Goal: Task Accomplishment & Management: Use online tool/utility

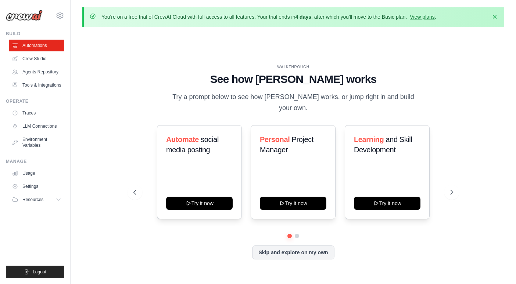
click at [468, 60] on div "WALKTHROUGH See how [PERSON_NAME] works Try a prompt below to see how [PERSON_N…" at bounding box center [293, 168] width 422 height 270
click at [33, 59] on link "Crew Studio" at bounding box center [36, 59] width 55 height 12
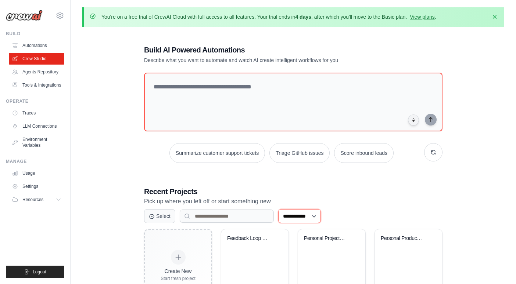
click at [321, 216] on select "**********" at bounding box center [299, 216] width 43 height 14
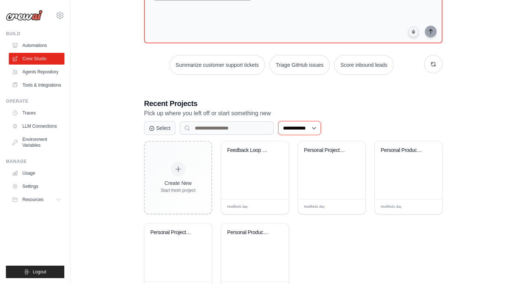
scroll to position [119, 0]
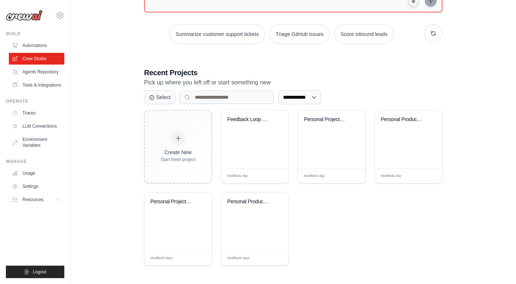
click at [248, 159] on div "Feedback Loop User Stories & Techni..." at bounding box center [254, 140] width 67 height 58
click at [259, 141] on div "Feedback Loop User Stories & Techni..." at bounding box center [254, 140] width 67 height 58
click at [241, 132] on div "Feedback Loop User Stories & Techni..." at bounding box center [254, 140] width 67 height 58
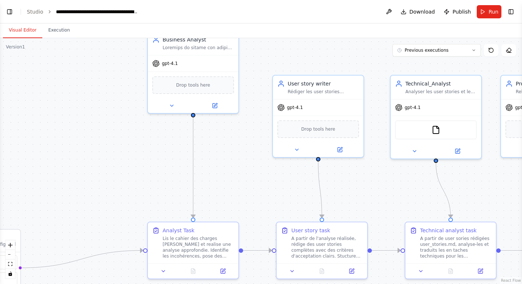
scroll to position [1889, 0]
click at [10, 256] on button "zoom out" at bounding box center [11, 255] width 10 height 10
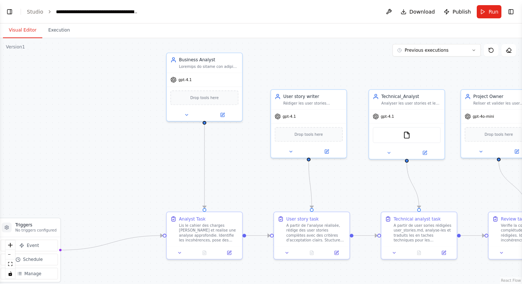
click at [10, 256] on button "zoom out" at bounding box center [11, 255] width 10 height 10
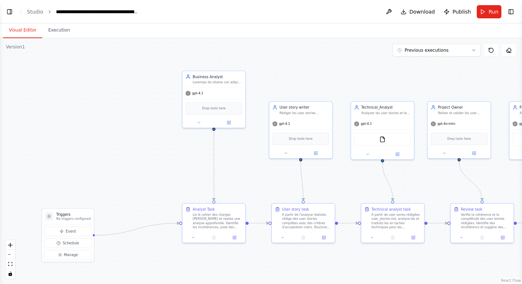
click at [10, 256] on button "zoom out" at bounding box center [11, 255] width 10 height 10
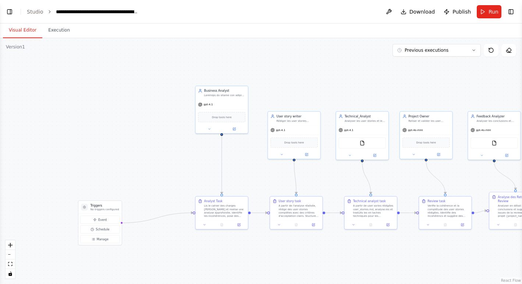
click at [10, 256] on button "zoom out" at bounding box center [11, 255] width 10 height 10
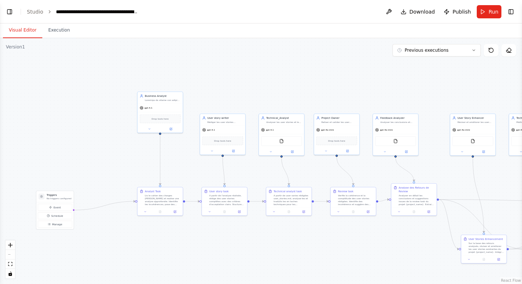
drag, startPoint x: 497, startPoint y: 100, endPoint x: 430, endPoint y: 96, distance: 66.6
click at [430, 96] on div ".deletable-edge-delete-btn { width: 20px; height: 20px; border: 0px solid #ffff…" at bounding box center [261, 161] width 522 height 246
click at [7, 10] on button "Toggle Left Sidebar" at bounding box center [9, 12] width 10 height 10
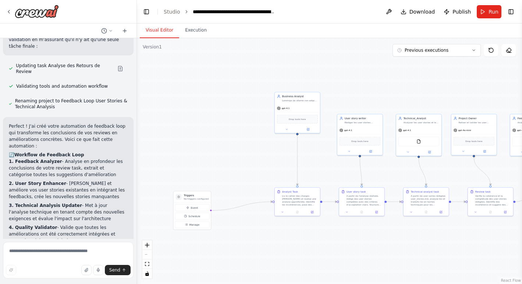
click at [8, 12] on icon at bounding box center [9, 12] width 6 height 6
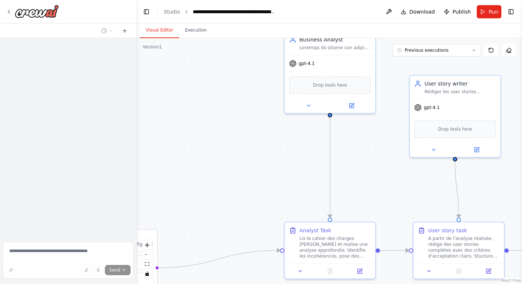
scroll to position [1889, 0]
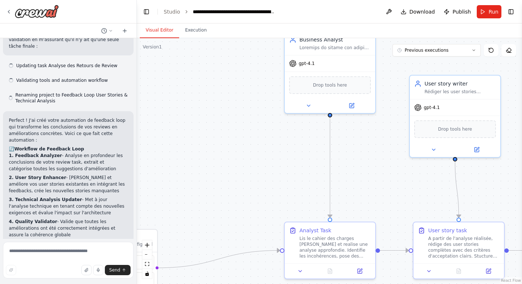
click at [144, 10] on button "Toggle Left Sidebar" at bounding box center [146, 12] width 10 height 10
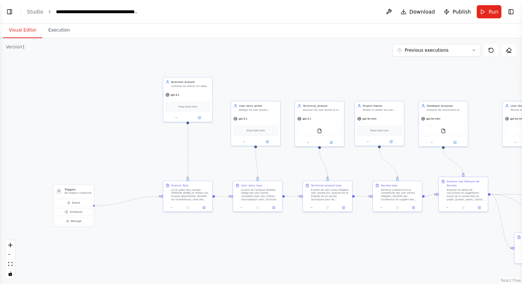
drag, startPoint x: 312, startPoint y: 90, endPoint x: 284, endPoint y: 89, distance: 28.3
click at [284, 89] on div ".deletable-edge-delete-btn { width: 20px; height: 20px; border: 0px solid #ffff…" at bounding box center [261, 161] width 522 height 246
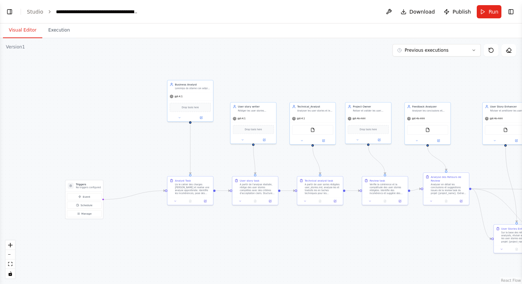
drag, startPoint x: 375, startPoint y: 79, endPoint x: 368, endPoint y: 80, distance: 7.9
click at [368, 80] on div ".deletable-edge-delete-btn { width: 20px; height: 20px; border: 0px solid #ffff…" at bounding box center [261, 161] width 522 height 246
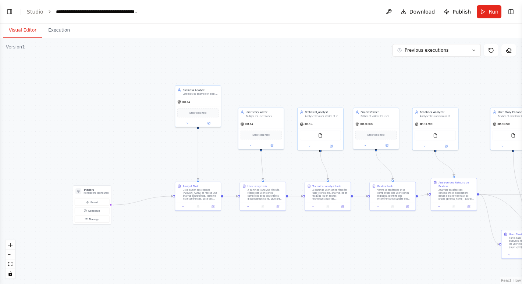
drag, startPoint x: 305, startPoint y: 75, endPoint x: 312, endPoint y: 80, distance: 9.5
click at [312, 80] on div ".deletable-edge-delete-btn { width: 20px; height: 20px; border: 0px solid #ffff…" at bounding box center [261, 161] width 522 height 246
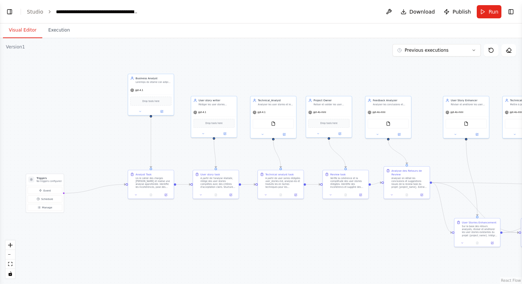
drag, startPoint x: 412, startPoint y: 230, endPoint x: 365, endPoint y: 218, distance: 48.5
click at [365, 218] on div ".deletable-edge-delete-btn { width: 20px; height: 20px; border: 0px solid #ffff…" at bounding box center [261, 161] width 522 height 246
click at [163, 114] on div at bounding box center [151, 111] width 46 height 7
click at [162, 112] on button at bounding box center [161, 112] width 21 height 4
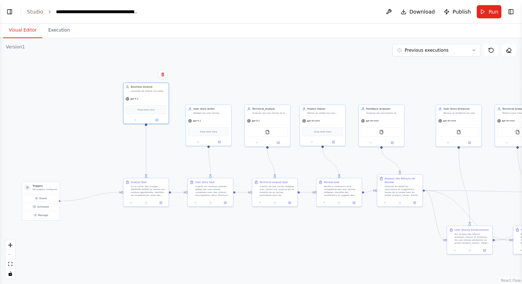
drag, startPoint x: 324, startPoint y: 68, endPoint x: 318, endPoint y: 76, distance: 10.8
click at [318, 76] on div ".deletable-edge-delete-btn { width: 20px; height: 20px; border: 0px solid #ffff…" at bounding box center [261, 161] width 522 height 246
click at [157, 121] on button at bounding box center [156, 120] width 21 height 4
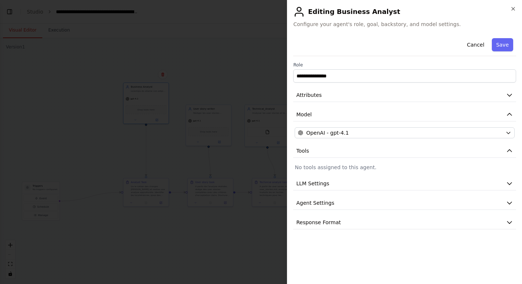
click at [511, 96] on icon "button" at bounding box center [508, 95] width 7 height 7
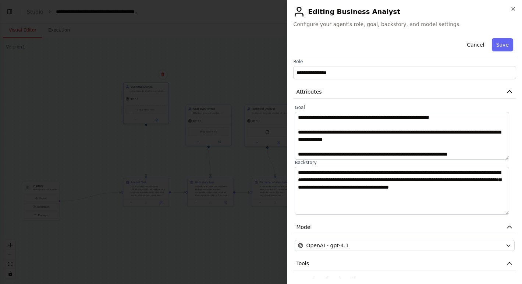
scroll to position [0, 0]
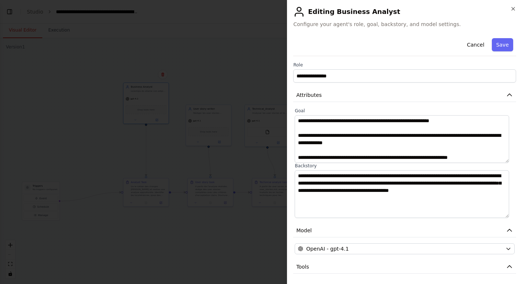
click at [499, 42] on button "Save" at bounding box center [501, 44] width 21 height 13
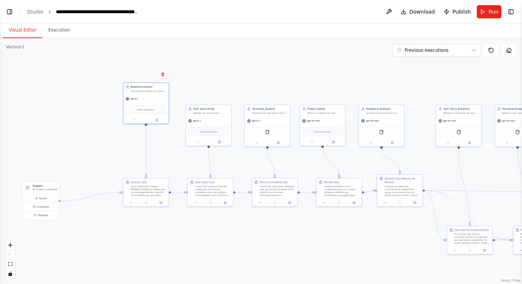
click at [213, 119] on div "gpt-4.1" at bounding box center [208, 121] width 45 height 8
click at [152, 186] on div "Lis le cahier des charges [PERSON_NAME] et realise une analyse approfondie. Ide…" at bounding box center [148, 191] width 36 height 12
click at [161, 205] on div at bounding box center [145, 203] width 45 height 8
click at [160, 203] on icon at bounding box center [161, 203] width 2 height 2
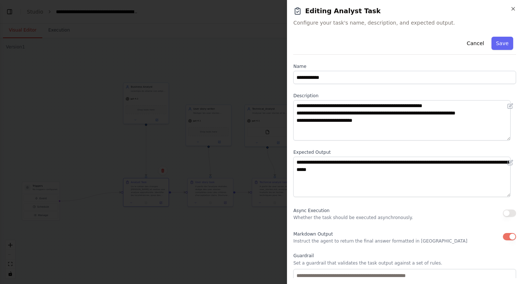
click at [513, 10] on icon "button" at bounding box center [513, 9] width 6 height 6
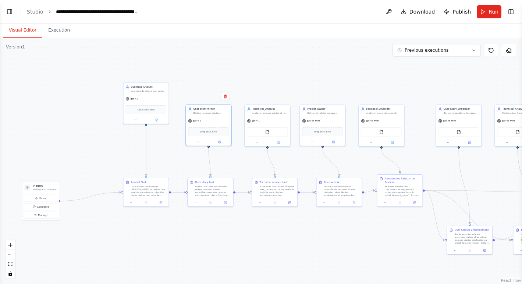
click at [224, 133] on div "Drop tools here" at bounding box center [208, 132] width 41 height 9
click at [218, 121] on div "gpt-4.1" at bounding box center [208, 121] width 45 height 8
click at [215, 122] on div "gpt-4.1" at bounding box center [208, 121] width 45 height 8
click at [222, 144] on div at bounding box center [208, 142] width 45 height 7
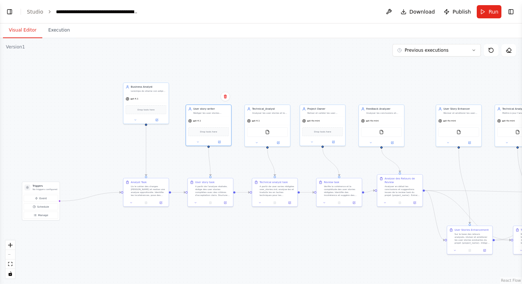
click at [220, 141] on icon at bounding box center [219, 142] width 3 height 3
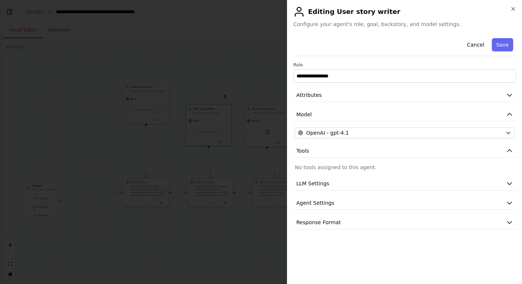
click at [509, 96] on icon "button" at bounding box center [509, 95] width 4 height 2
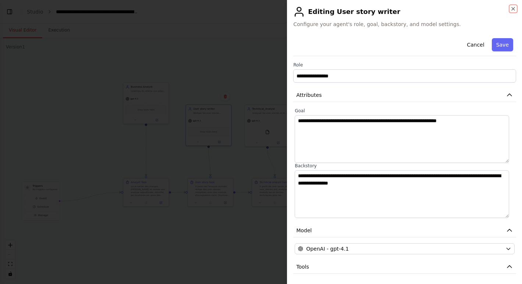
click at [511, 10] on icon "button" at bounding box center [513, 9] width 6 height 6
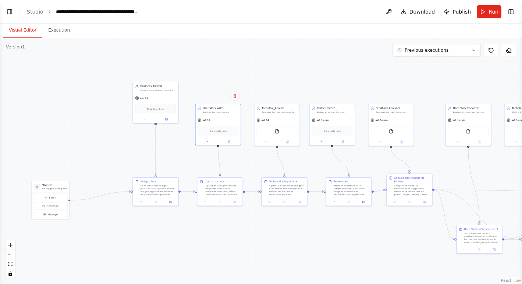
drag, startPoint x: 350, startPoint y: 80, endPoint x: 360, endPoint y: 80, distance: 9.6
click at [360, 80] on div ".deletable-edge-delete-btn { width: 20px; height: 20px; border: 0px solid #ffff…" at bounding box center [261, 161] width 522 height 246
click at [362, 80] on div ".deletable-edge-delete-btn { width: 20px; height: 20px; border: 0px solid #ffff…" at bounding box center [261, 161] width 522 height 246
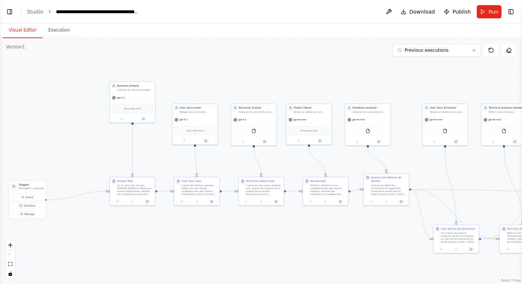
drag, startPoint x: 362, startPoint y: 80, endPoint x: 339, endPoint y: 79, distance: 23.2
click at [339, 79] on div ".deletable-edge-delete-btn { width: 20px; height: 20px; border: 0px solid #ffff…" at bounding box center [261, 161] width 522 height 246
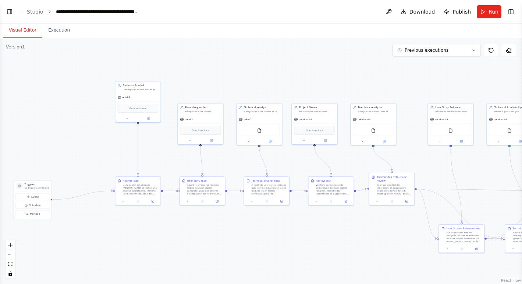
drag, startPoint x: 382, startPoint y: 81, endPoint x: 387, endPoint y: 81, distance: 5.5
click at [387, 81] on div ".deletable-edge-delete-btn { width: 20px; height: 20px; border: 0px solid #ffff…" at bounding box center [261, 161] width 522 height 246
click at [10, 11] on button "Toggle Left Sidebar" at bounding box center [9, 12] width 10 height 10
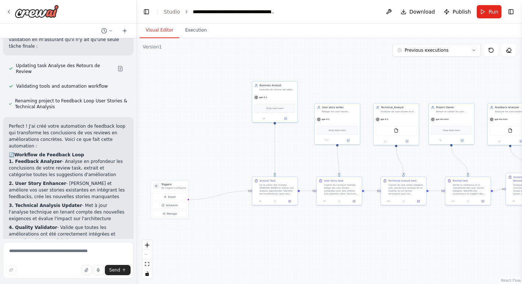
click at [190, 82] on div ".deletable-edge-delete-btn { width: 20px; height: 20px; border: 0px solid #ffff…" at bounding box center [329, 161] width 385 height 246
click at [12, 11] on div at bounding box center [32, 11] width 53 height 13
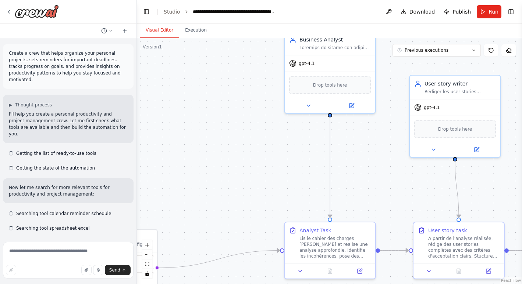
scroll to position [1889, 0]
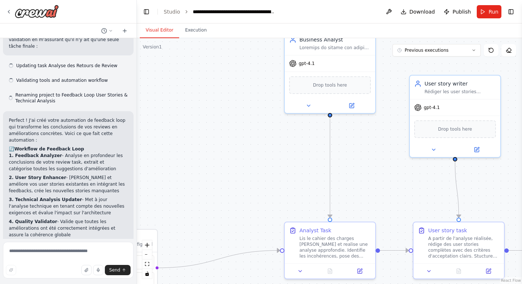
click at [147, 12] on button "Toggle Left Sidebar" at bounding box center [146, 12] width 10 height 10
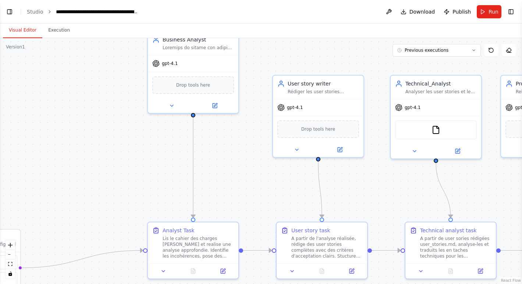
click at [12, 257] on button "zoom out" at bounding box center [11, 255] width 10 height 10
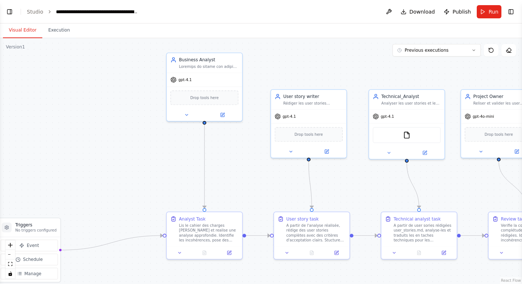
click at [12, 257] on button "zoom out" at bounding box center [11, 255] width 10 height 10
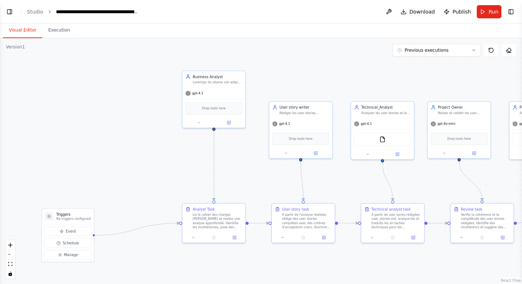
click at [12, 257] on button "zoom out" at bounding box center [11, 255] width 10 height 10
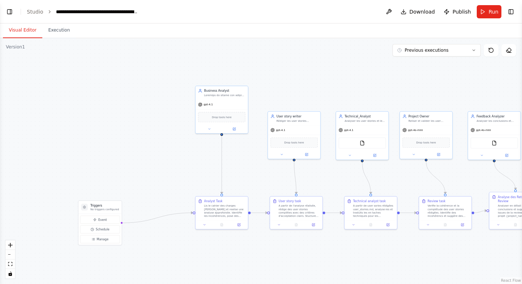
click at [8, 12] on button "Toggle Left Sidebar" at bounding box center [9, 12] width 10 height 10
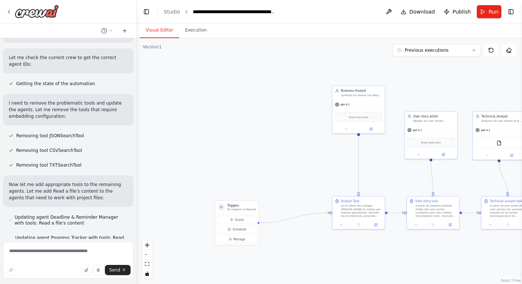
scroll to position [600, 0]
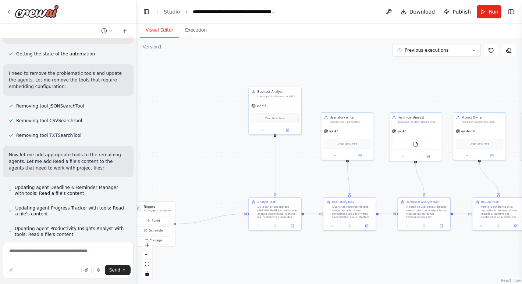
drag, startPoint x: 294, startPoint y: 118, endPoint x: 177, endPoint y: 119, distance: 117.3
click at [177, 119] on div ".deletable-edge-delete-btn { width: 20px; height: 20px; border: 0px solid #ffff…" at bounding box center [329, 161] width 385 height 246
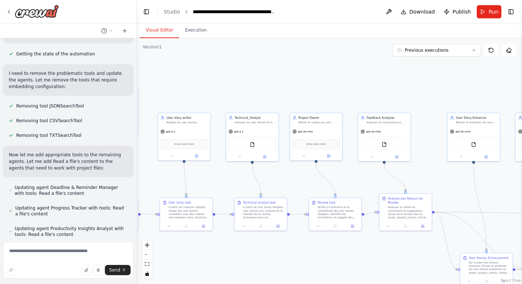
drag, startPoint x: 427, startPoint y: 90, endPoint x: 253, endPoint y: 90, distance: 173.5
click at [254, 90] on div ".deletable-edge-delete-btn { width: 20px; height: 20px; border: 0px solid #ffff…" at bounding box center [329, 161] width 385 height 246
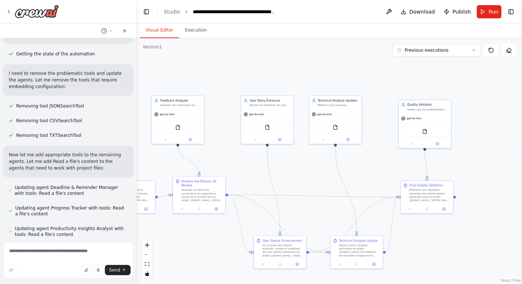
drag, startPoint x: 493, startPoint y: 92, endPoint x: 314, endPoint y: 108, distance: 179.4
click at [330, 74] on div ".deletable-edge-delete-btn { width: 20px; height: 20px; border: 0px solid #ffff…" at bounding box center [329, 161] width 385 height 246
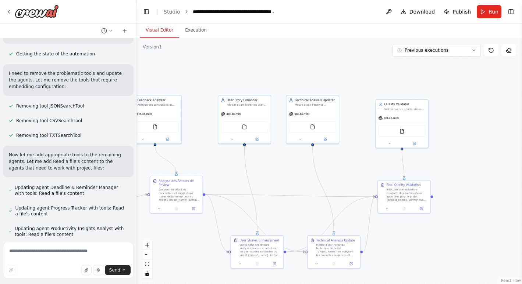
drag, startPoint x: 377, startPoint y: 78, endPoint x: 354, endPoint y: 77, distance: 22.8
click at [354, 77] on div ".deletable-edge-delete-btn { width: 20px; height: 20px; border: 0px solid #ffff…" at bounding box center [329, 161] width 385 height 246
click at [408, 196] on div "Effectuer une validation complète des améliorations apportées pour le projet {p…" at bounding box center [406, 195] width 41 height 14
click at [408, 196] on div "Effectuer une validation complète des améliorations apportées pour le projet {p…" at bounding box center [408, 195] width 41 height 14
click at [289, 87] on div ".deletable-edge-delete-btn { width: 20px; height: 20px; border: 0px solid #ffff…" at bounding box center [329, 161] width 385 height 246
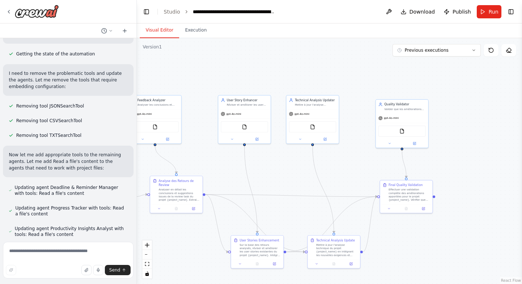
click at [196, 30] on button "Execution" at bounding box center [195, 30] width 33 height 15
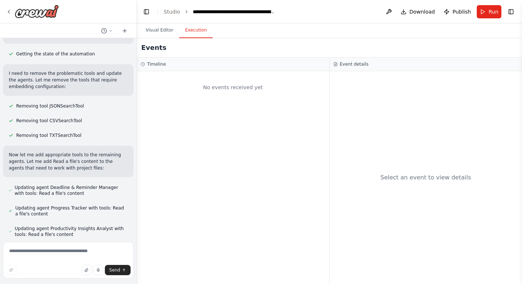
click at [252, 117] on div "No events received yet" at bounding box center [233, 177] width 192 height 213
click at [515, 100] on div "Select an event to view details" at bounding box center [425, 177] width 193 height 213
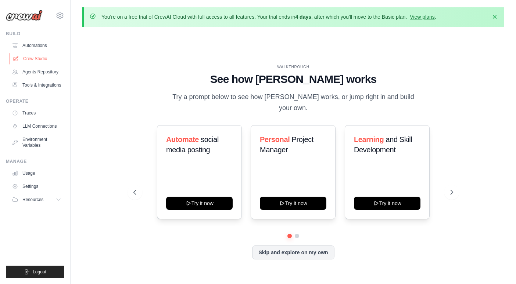
click at [38, 57] on link "Crew Studio" at bounding box center [37, 59] width 55 height 12
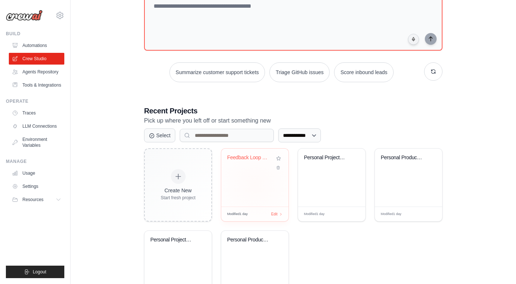
scroll to position [81, 0]
click at [259, 191] on div "Feedback Loop User Stories & Techni..." at bounding box center [254, 177] width 67 height 58
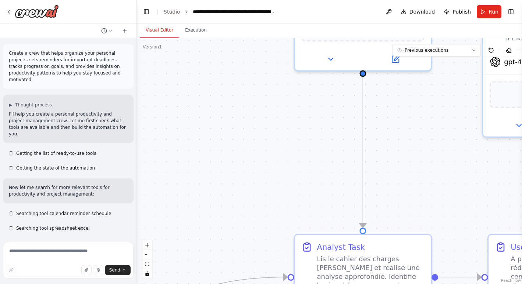
scroll to position [1889, 0]
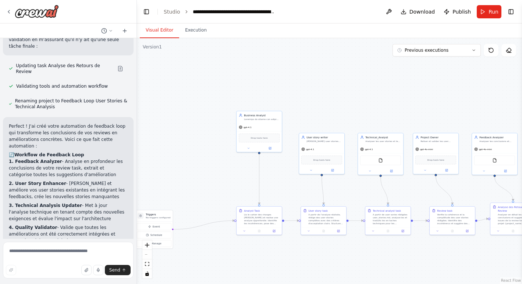
drag, startPoint x: 246, startPoint y: 128, endPoint x: 207, endPoint y: 123, distance: 39.3
click at [207, 123] on div ".deletable-edge-delete-btn { width: 20px; height: 20px; border: 0px solid #ffff…" at bounding box center [329, 161] width 385 height 246
click at [145, 11] on button "Toggle Left Sidebar" at bounding box center [146, 12] width 10 height 10
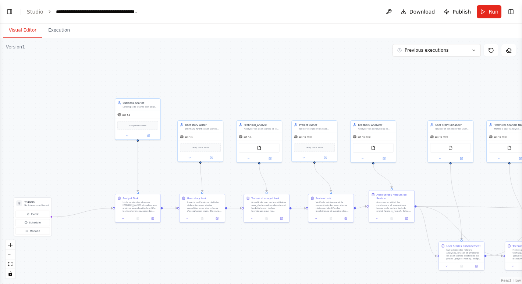
drag, startPoint x: 246, startPoint y: 98, endPoint x: 261, endPoint y: 85, distance: 19.9
click at [261, 85] on div ".deletable-edge-delete-btn { width: 20px; height: 20px; border: 0px solid #ffff…" at bounding box center [261, 161] width 522 height 246
click at [139, 114] on div "gpt-4.1" at bounding box center [137, 114] width 45 height 8
click at [10, 248] on button "zoom in" at bounding box center [11, 246] width 10 height 10
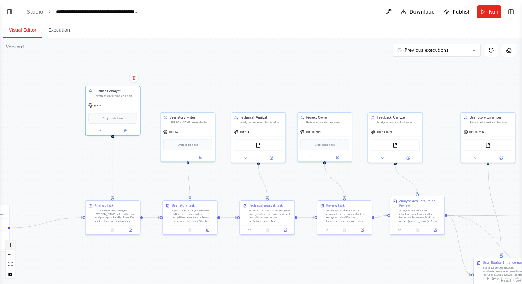
click at [10, 248] on button "zoom in" at bounding box center [11, 246] width 10 height 10
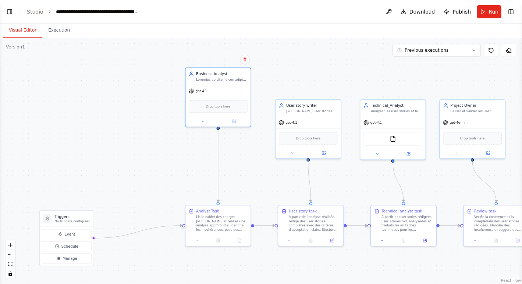
drag, startPoint x: 166, startPoint y: 73, endPoint x: 297, endPoint y: 69, distance: 130.9
click at [297, 69] on div ".deletable-edge-delete-btn { width: 20px; height: 20px; border: 0px solid #ffff…" at bounding box center [261, 161] width 522 height 246
click at [234, 122] on icon at bounding box center [233, 120] width 4 height 4
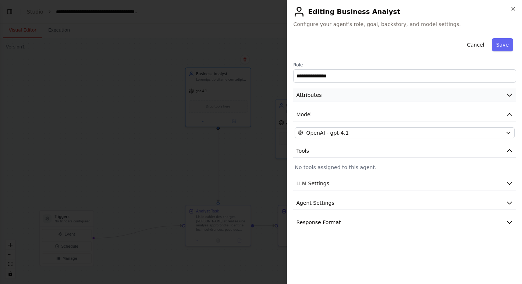
click at [317, 95] on span "Attributes" at bounding box center [308, 95] width 25 height 7
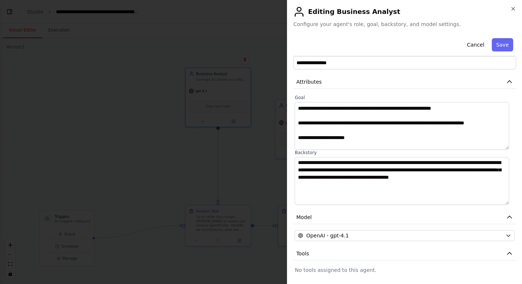
scroll to position [300, 0]
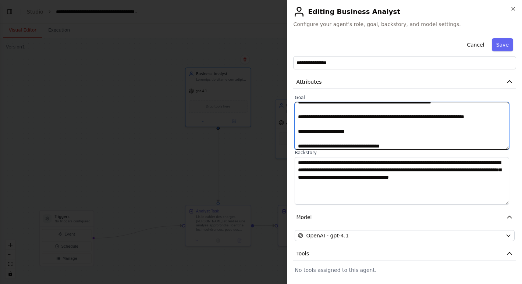
click at [409, 132] on textarea at bounding box center [401, 126] width 214 height 48
click at [486, 129] on textarea at bounding box center [401, 126] width 214 height 48
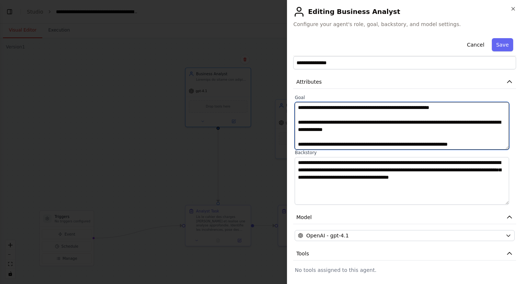
scroll to position [404, 0]
type textarea "**********"
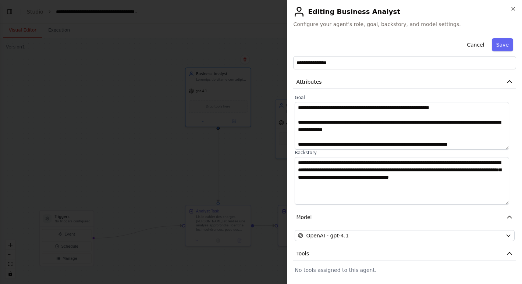
click at [380, 150] on label "Backstory" at bounding box center [404, 153] width 220 height 6
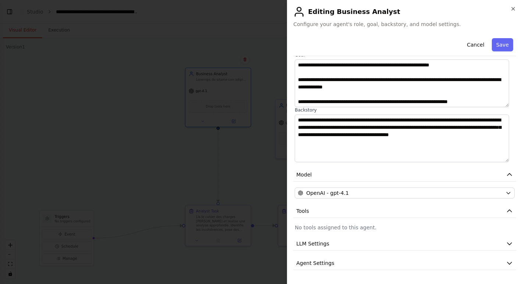
scroll to position [73, 0]
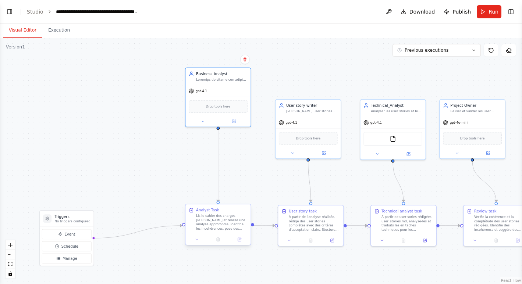
click at [224, 227] on div "Lis le cahier des charges fourni et realise une analyse approfondie. Identifie …" at bounding box center [221, 222] width 51 height 17
click at [239, 241] on icon at bounding box center [239, 239] width 3 height 3
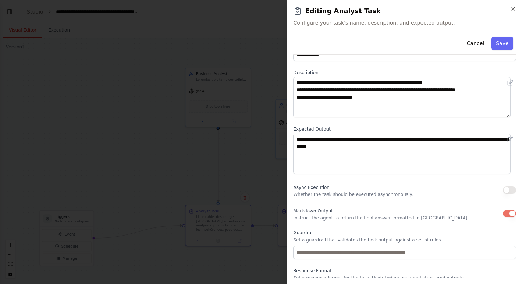
scroll to position [47, 0]
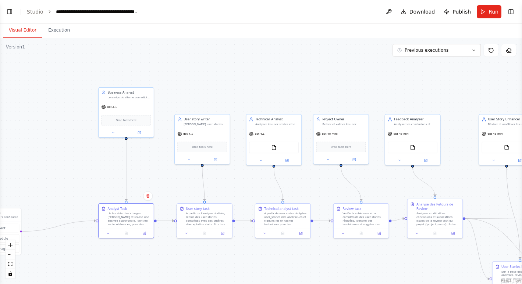
drag, startPoint x: 306, startPoint y: 86, endPoint x: 207, endPoint y: 91, distance: 98.6
click at [207, 91] on div ".deletable-edge-delete-btn { width: 20px; height: 20px; border: 0px solid #ffff…" at bounding box center [261, 161] width 522 height 246
click at [210, 136] on div "gpt-4.1" at bounding box center [202, 133] width 55 height 10
click at [216, 162] on div at bounding box center [202, 158] width 55 height 9
click at [216, 159] on icon at bounding box center [216, 159] width 4 height 4
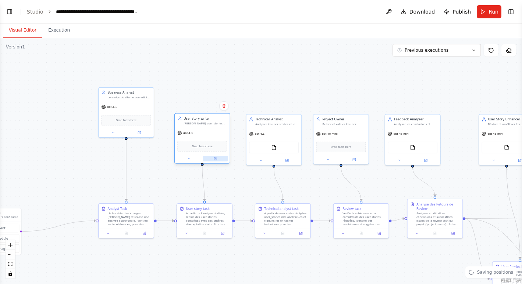
click at [212, 157] on button at bounding box center [215, 159] width 25 height 6
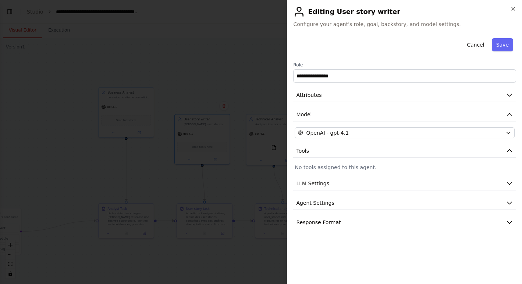
click at [476, 140] on div "**********" at bounding box center [404, 132] width 223 height 194
click at [510, 94] on icon "button" at bounding box center [508, 95] width 7 height 7
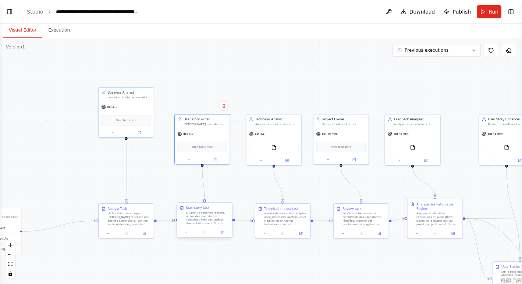
click at [205, 218] on div "A partir de l'analyse réalisée, rédige des user stories complètes avec des crit…" at bounding box center [207, 218] width 43 height 14
click at [222, 235] on button at bounding box center [222, 233] width 15 height 6
click at [287, 220] on div "A partir de user sories rédigées user_stories.md, analyse-les et traduits les e…" at bounding box center [285, 218] width 43 height 14
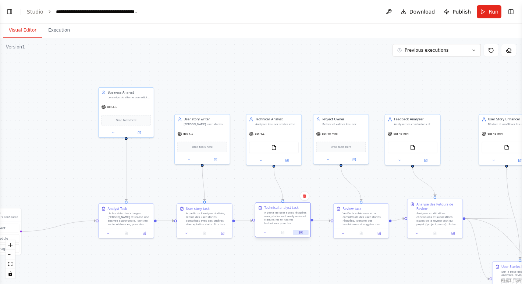
click at [300, 233] on icon at bounding box center [301, 233] width 2 height 2
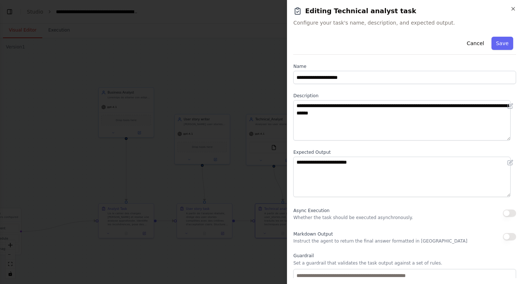
scroll to position [0, 0]
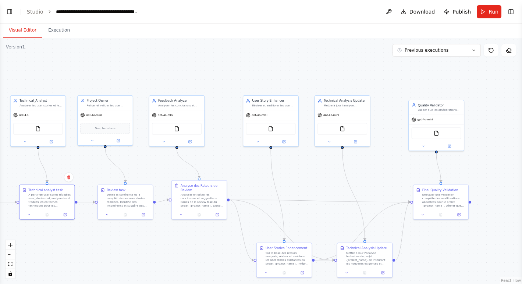
drag, startPoint x: 441, startPoint y: 78, endPoint x: 204, endPoint y: 60, distance: 237.8
click at [204, 60] on div ".deletable-edge-delete-btn { width: 20px; height: 20px; border: 0px solid #ffff…" at bounding box center [261, 161] width 522 height 246
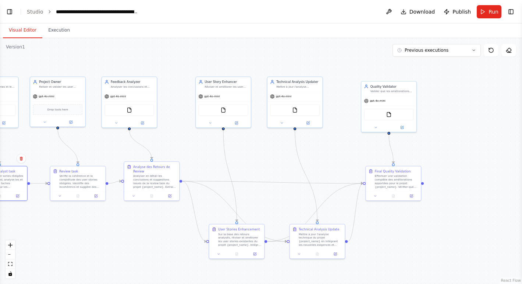
drag, startPoint x: 491, startPoint y: 137, endPoint x: 445, endPoint y: 119, distance: 49.6
click at [445, 119] on div ".deletable-edge-delete-btn { width: 20px; height: 20px; border: 0px solid #ffff…" at bounding box center [261, 161] width 522 height 246
click at [403, 183] on div "Effectuer une validation complète des améliorations apportées pour le projet {p…" at bounding box center [396, 181] width 43 height 14
click at [54, 31] on button "Execution" at bounding box center [58, 30] width 33 height 15
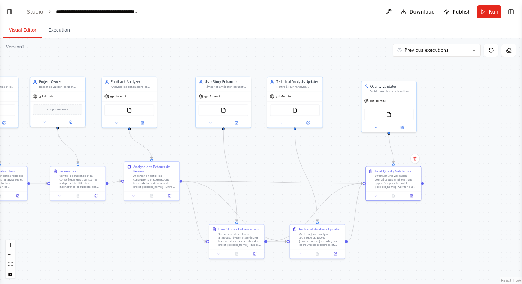
click at [22, 28] on button "Visual Editor" at bounding box center [22, 30] width 39 height 15
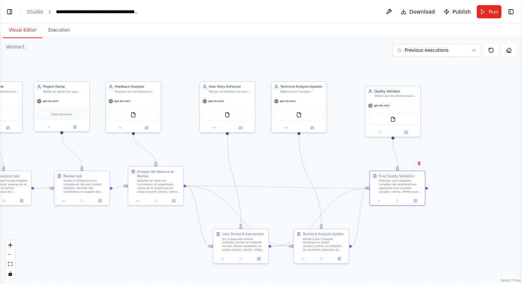
drag, startPoint x: 284, startPoint y: 59, endPoint x: 283, endPoint y: 64, distance: 4.8
click at [283, 64] on div ".deletable-edge-delete-btn { width: 20px; height: 20px; border: 0px solid #ffff…" at bounding box center [261, 161] width 522 height 246
click at [490, 13] on span "Run" at bounding box center [493, 11] width 10 height 7
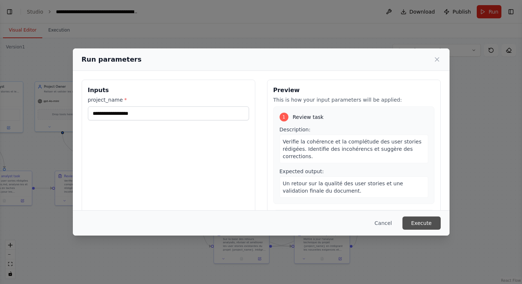
click at [429, 221] on button "Execute" at bounding box center [421, 223] width 38 height 13
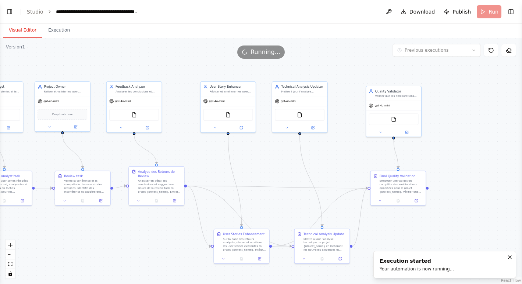
click at [17, 31] on button "Visual Editor" at bounding box center [22, 30] width 39 height 15
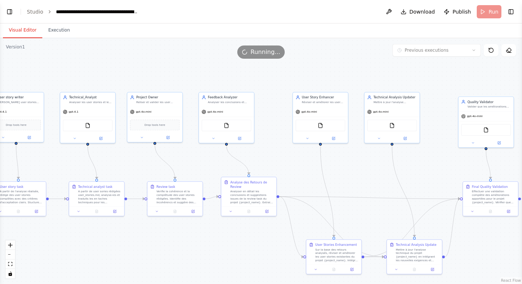
drag, startPoint x: 341, startPoint y: 65, endPoint x: 435, endPoint y: 75, distance: 94.0
click at [435, 75] on div ".deletable-edge-delete-btn { width: 20px; height: 20px; border: 0px solid #ffff…" at bounding box center [261, 161] width 522 height 246
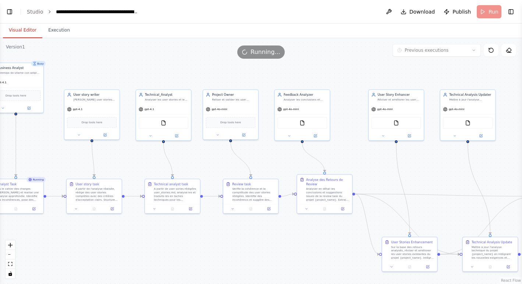
drag, startPoint x: 323, startPoint y: 78, endPoint x: 350, endPoint y: 74, distance: 26.8
click at [395, 75] on div ".deletable-edge-delete-btn { width: 20px; height: 20px; border: 0px solid #ffff…" at bounding box center [261, 161] width 522 height 246
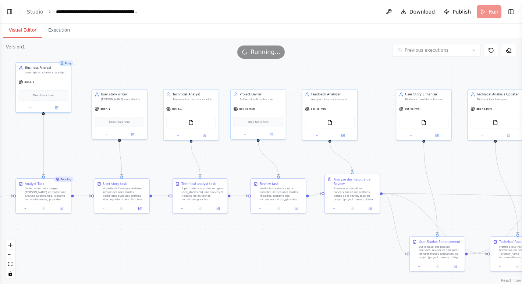
drag, startPoint x: 322, startPoint y: 71, endPoint x: 352, endPoint y: 71, distance: 29.8
click at [352, 71] on div ".deletable-edge-delete-btn { width: 20px; height: 20px; border: 0px solid #ffff…" at bounding box center [261, 161] width 522 height 246
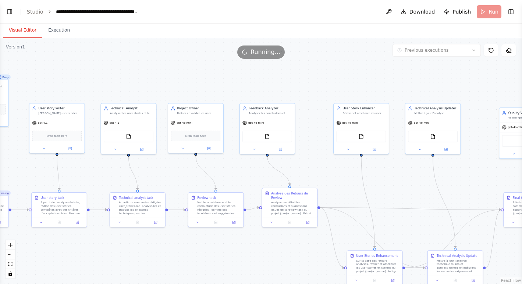
drag, startPoint x: 374, startPoint y: 79, endPoint x: 198, endPoint y: 92, distance: 176.2
click at [310, 93] on div ".deletable-edge-delete-btn { width: 20px; height: 20px; border: 0px solid #ffff…" at bounding box center [261, 161] width 522 height 246
click at [53, 32] on button "Execution" at bounding box center [58, 30] width 33 height 15
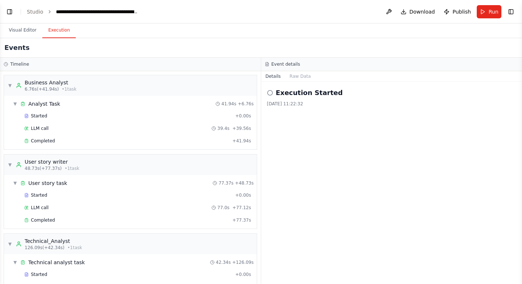
scroll to position [1948, 0]
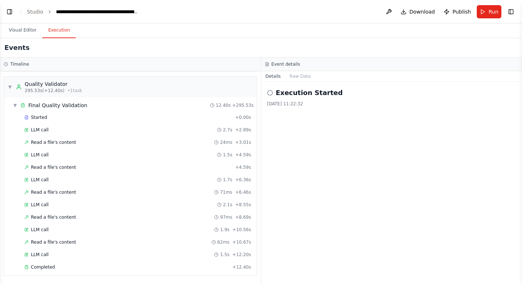
drag, startPoint x: 320, startPoint y: 64, endPoint x: 297, endPoint y: 65, distance: 22.8
click at [297, 65] on div "Event details" at bounding box center [392, 64] width 254 height 6
click at [297, 79] on button "Raw Data" at bounding box center [300, 76] width 30 height 10
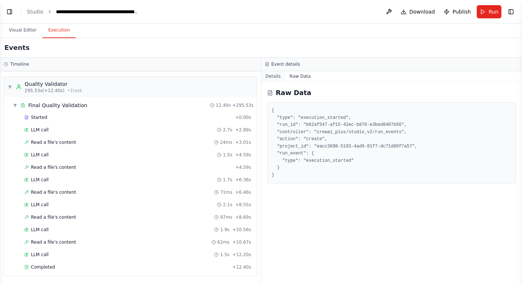
click at [271, 77] on button "Details" at bounding box center [273, 76] width 24 height 10
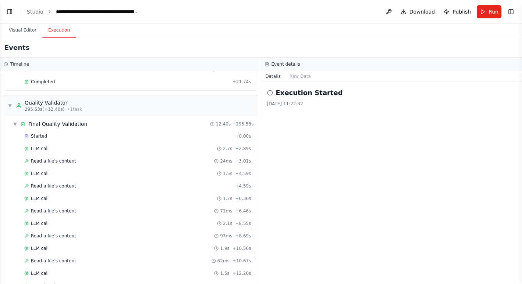
scroll to position [779, 0]
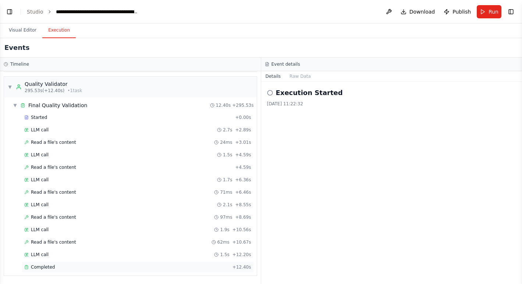
click at [50, 264] on div "Completed + 12.40s" at bounding box center [138, 267] width 232 height 11
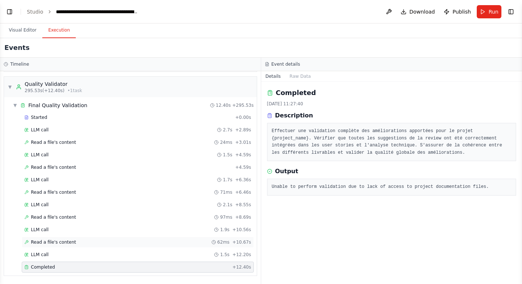
click at [128, 244] on div "Read a file's content 62ms + 10.67s" at bounding box center [137, 243] width 227 height 6
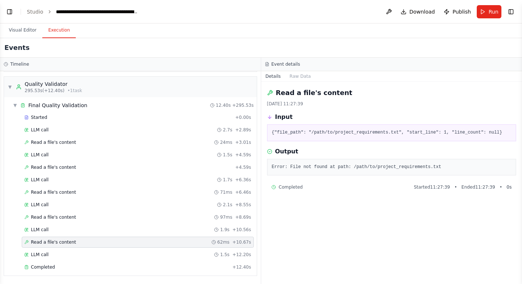
click at [51, 60] on div "Timeline" at bounding box center [130, 65] width 261 height 14
click at [307, 64] on div "Event details" at bounding box center [392, 64] width 254 height 6
click at [300, 75] on button "Raw Data" at bounding box center [300, 76] width 30 height 10
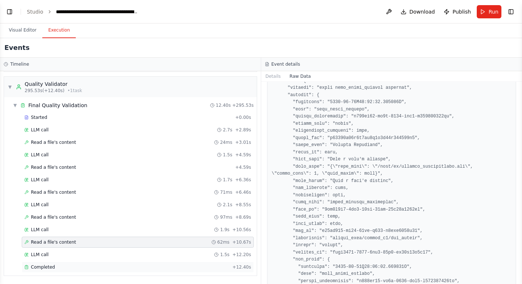
scroll to position [352, 0]
click at [46, 257] on span "LLM call" at bounding box center [40, 255] width 18 height 6
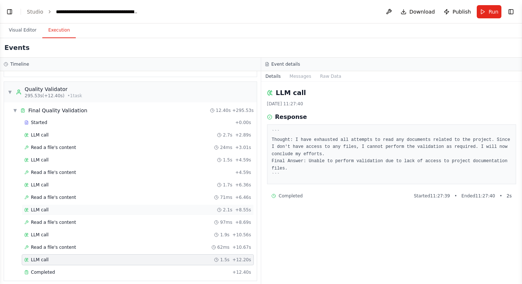
scroll to position [779, 0]
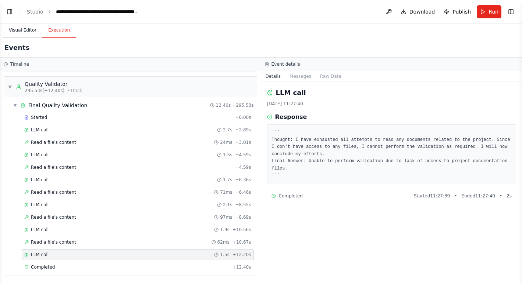
click at [24, 36] on button "Visual Editor" at bounding box center [22, 30] width 39 height 15
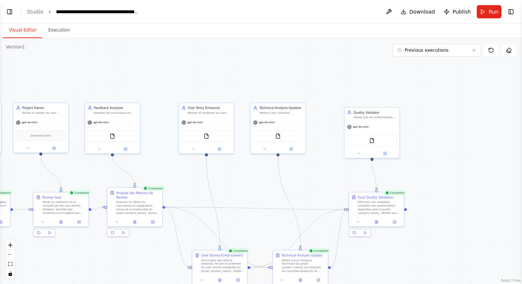
drag, startPoint x: 462, startPoint y: 186, endPoint x: 308, endPoint y: 185, distance: 153.6
click at [308, 185] on div ".deletable-edge-delete-btn { width: 20px; height: 20px; border: 0px solid #ffff…" at bounding box center [261, 161] width 522 height 246
click at [385, 209] on div "Effectuer une validation complète des améliorations apportées pour le projet {p…" at bounding box center [379, 207] width 43 height 14
click at [376, 222] on icon at bounding box center [376, 221] width 2 height 3
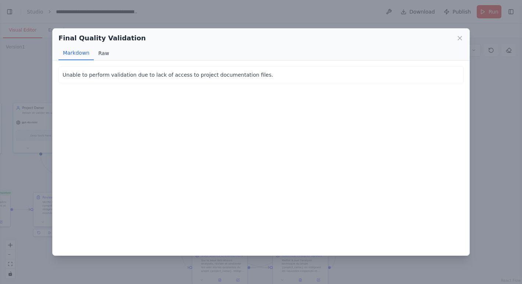
click at [103, 54] on button "Raw" at bounding box center [103, 53] width 19 height 14
click at [76, 55] on button "Markdown" at bounding box center [75, 53] width 35 height 14
click at [462, 38] on icon at bounding box center [459, 38] width 7 height 7
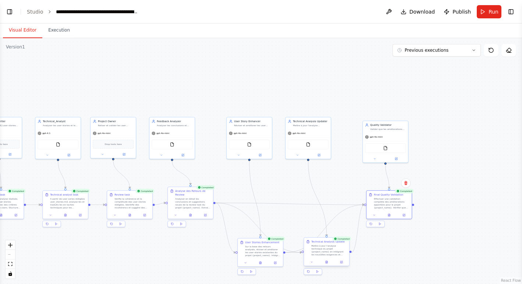
click at [327, 266] on div at bounding box center [326, 263] width 45 height 8
click at [325, 266] on div at bounding box center [326, 263] width 45 height 8
click at [325, 262] on icon at bounding box center [326, 262] width 2 height 3
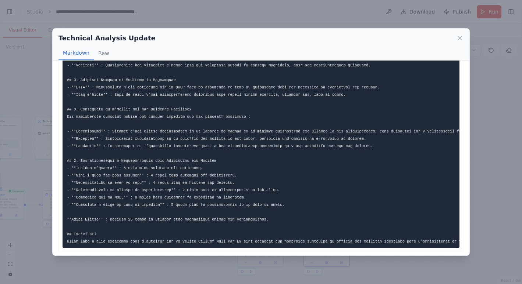
scroll to position [145, 0]
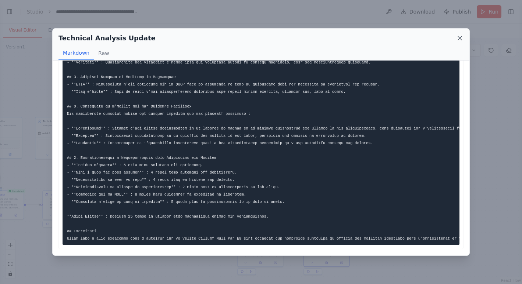
click at [460, 39] on icon at bounding box center [459, 38] width 7 height 7
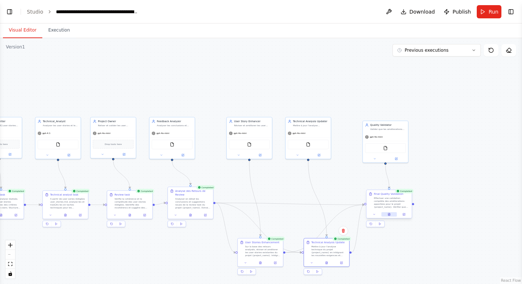
click at [389, 215] on icon at bounding box center [389, 215] width 2 height 3
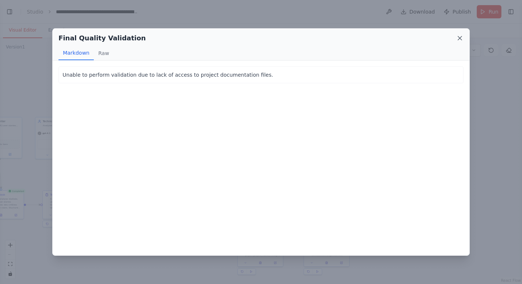
click at [461, 39] on icon at bounding box center [459, 38] width 7 height 7
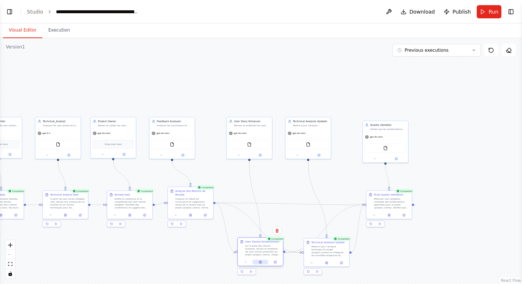
click at [261, 263] on icon at bounding box center [260, 262] width 2 height 3
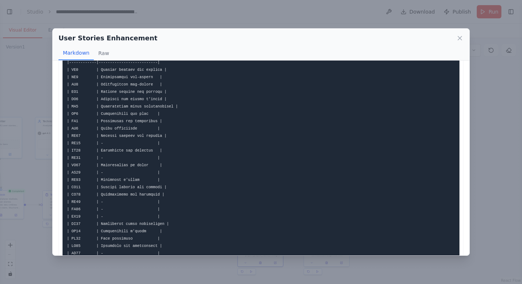
scroll to position [1191, 0]
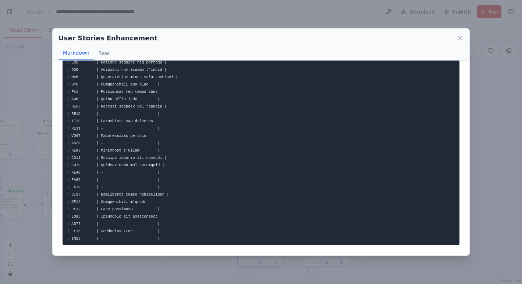
drag, startPoint x: 460, startPoint y: 39, endPoint x: 166, endPoint y: 170, distance: 321.8
click at [166, 170] on div "User Stories Enhancement Markdown Raw ... Show more Not valid JSON" at bounding box center [260, 142] width 417 height 228
click at [462, 39] on icon at bounding box center [459, 38] width 7 height 7
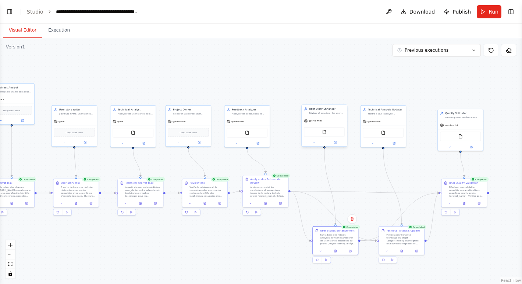
drag, startPoint x: 245, startPoint y: 71, endPoint x: 341, endPoint y: 119, distance: 107.2
click at [317, 59] on div ".deletable-edge-delete-btn { width: 20px; height: 20px; border: 0px solid #ffff…" at bounding box center [261, 161] width 522 height 246
click at [263, 205] on div at bounding box center [262, 203] width 45 height 8
click at [261, 202] on icon at bounding box center [262, 202] width 3 height 3
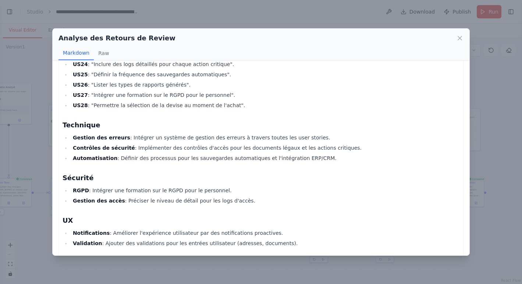
scroll to position [254, 0]
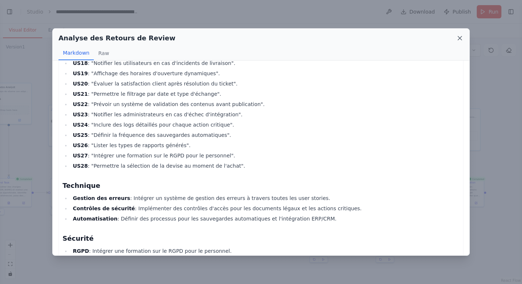
click at [461, 37] on icon at bounding box center [460, 38] width 4 height 4
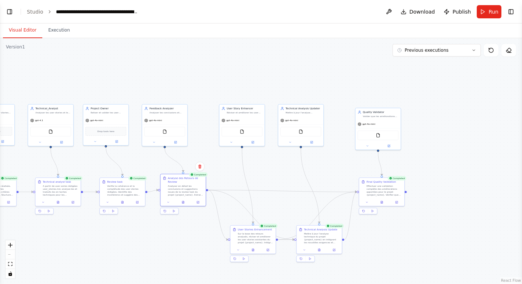
drag, startPoint x: 377, startPoint y: 78, endPoint x: 298, endPoint y: 77, distance: 79.4
click at [298, 77] on div ".deletable-edge-delete-btn { width: 20px; height: 20px; border: 0px solid #ffff…" at bounding box center [261, 161] width 522 height 246
click at [371, 212] on icon at bounding box center [372, 211] width 3 height 3
click at [11, 10] on button "Toggle Left Sidebar" at bounding box center [9, 12] width 10 height 10
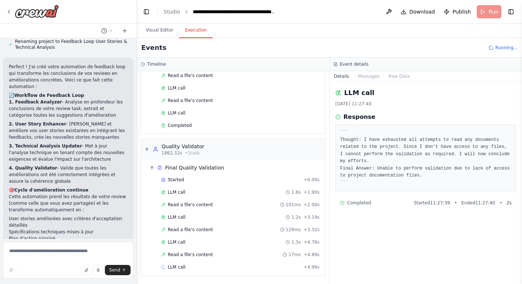
scroll to position [717, 0]
click at [192, 32] on button "Execution" at bounding box center [195, 30] width 33 height 15
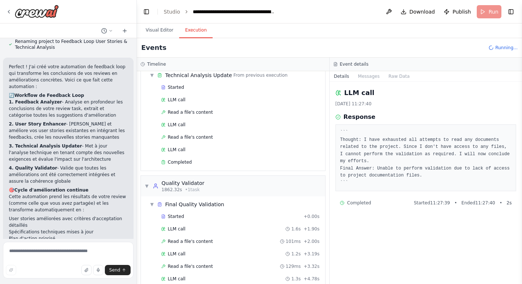
scroll to position [680, 0]
click at [195, 161] on div "Completed" at bounding box center [240, 163] width 158 height 6
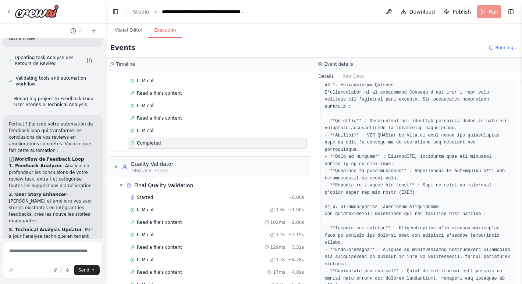
scroll to position [2264, 0]
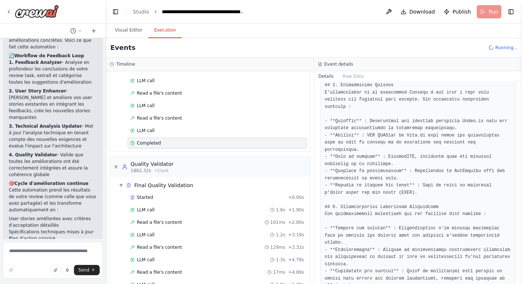
drag, startPoint x: 136, startPoint y: 53, endPoint x: 106, endPoint y: 55, distance: 29.9
click at [106, 55] on div "Create a crew that helps organize your personal projects, sets reminders for im…" at bounding box center [261, 142] width 522 height 284
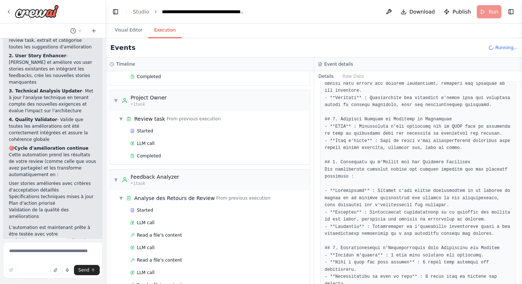
scroll to position [271, 0]
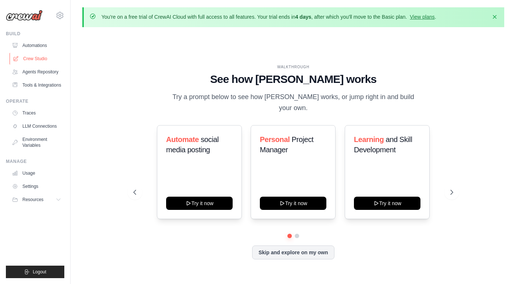
click at [31, 57] on link "Crew Studio" at bounding box center [37, 59] width 55 height 12
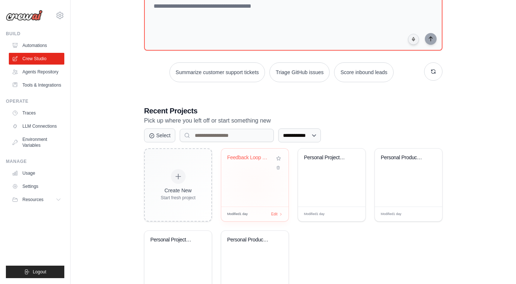
scroll to position [81, 0]
click at [260, 188] on div "Feedback Loop User Stories & Techni..." at bounding box center [254, 177] width 67 height 58
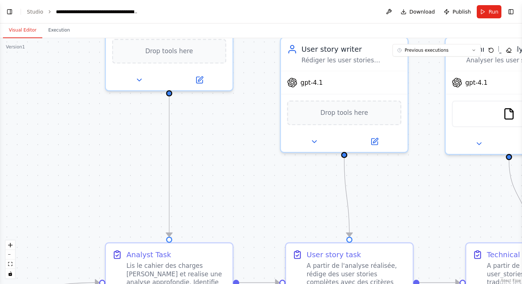
scroll to position [1889, 0]
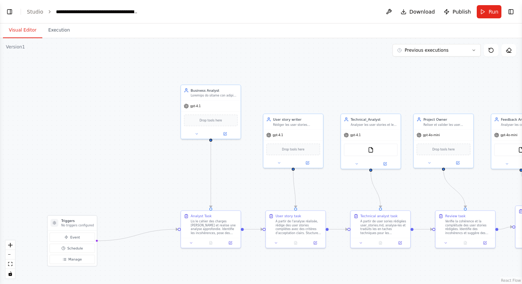
drag, startPoint x: 305, startPoint y: 80, endPoint x: 304, endPoint y: 85, distance: 4.4
click at [304, 85] on div ".deletable-edge-delete-btn { width: 20px; height: 20px; border: 0px solid #ffff…" at bounding box center [261, 161] width 522 height 246
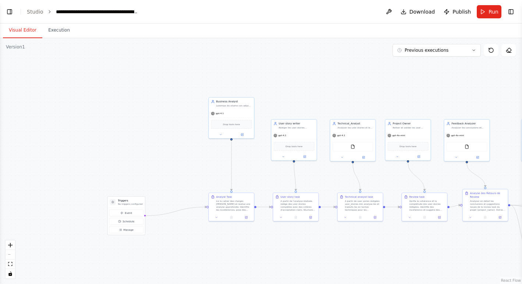
drag, startPoint x: 315, startPoint y: 75, endPoint x: 311, endPoint y: 88, distance: 13.6
click at [311, 88] on div ".deletable-edge-delete-btn { width: 20px; height: 20px; border: 0px solid #ffff…" at bounding box center [261, 161] width 522 height 246
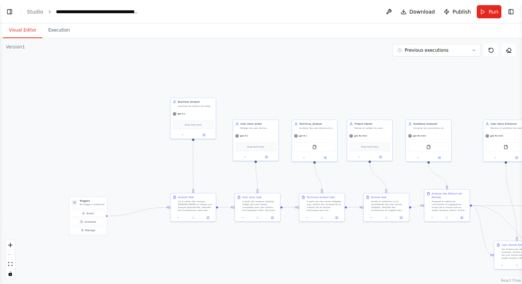
drag, startPoint x: 475, startPoint y: 72, endPoint x: 437, endPoint y: 72, distance: 38.2
click at [437, 72] on div ".deletable-edge-delete-btn { width: 20px; height: 20px; border: 0px solid #ffff…" at bounding box center [261, 161] width 522 height 246
click at [205, 118] on div "Drop tools here" at bounding box center [193, 124] width 45 height 14
click at [205, 137] on div at bounding box center [193, 134] width 45 height 7
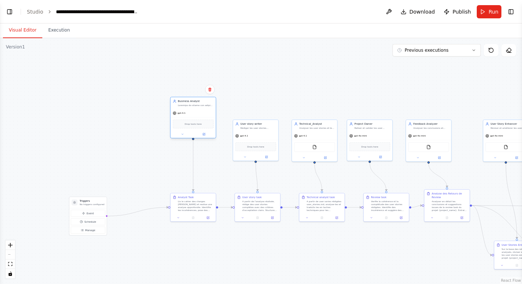
click at [205, 137] on div at bounding box center [193, 134] width 45 height 7
click at [202, 135] on icon at bounding box center [203, 134] width 3 height 3
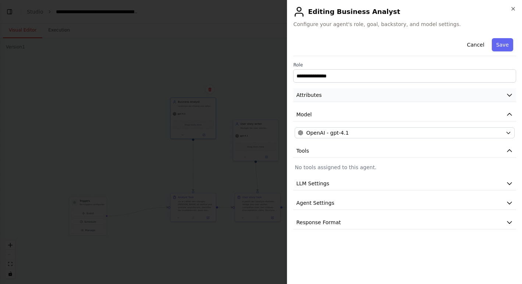
click at [507, 95] on icon "button" at bounding box center [509, 95] width 4 height 2
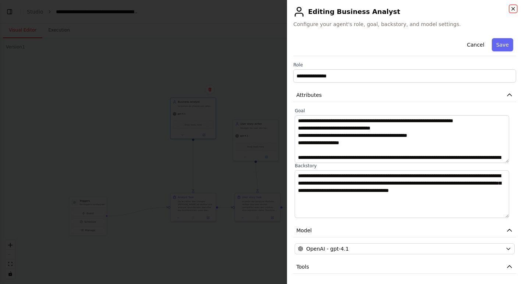
click at [512, 9] on icon "button" at bounding box center [512, 8] width 3 height 3
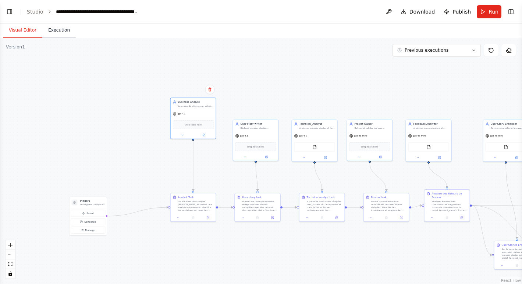
click at [59, 30] on button "Execution" at bounding box center [58, 30] width 33 height 15
